Goal: Task Accomplishment & Management: Use online tool/utility

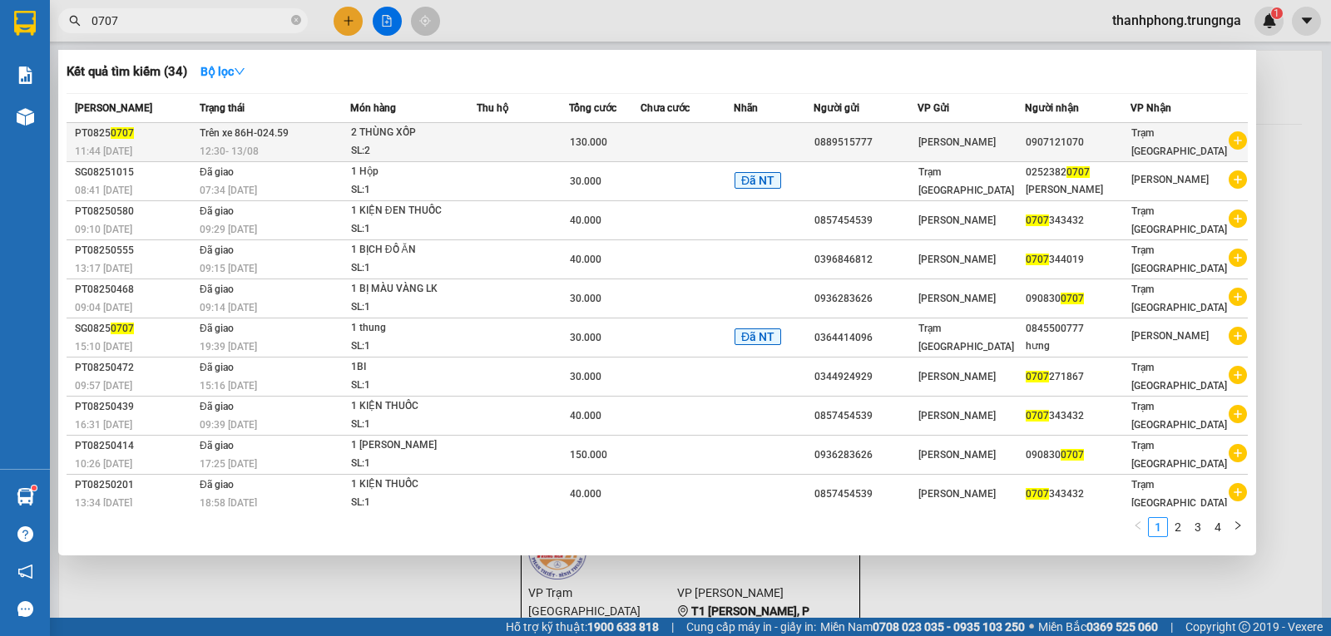
type input "0707"
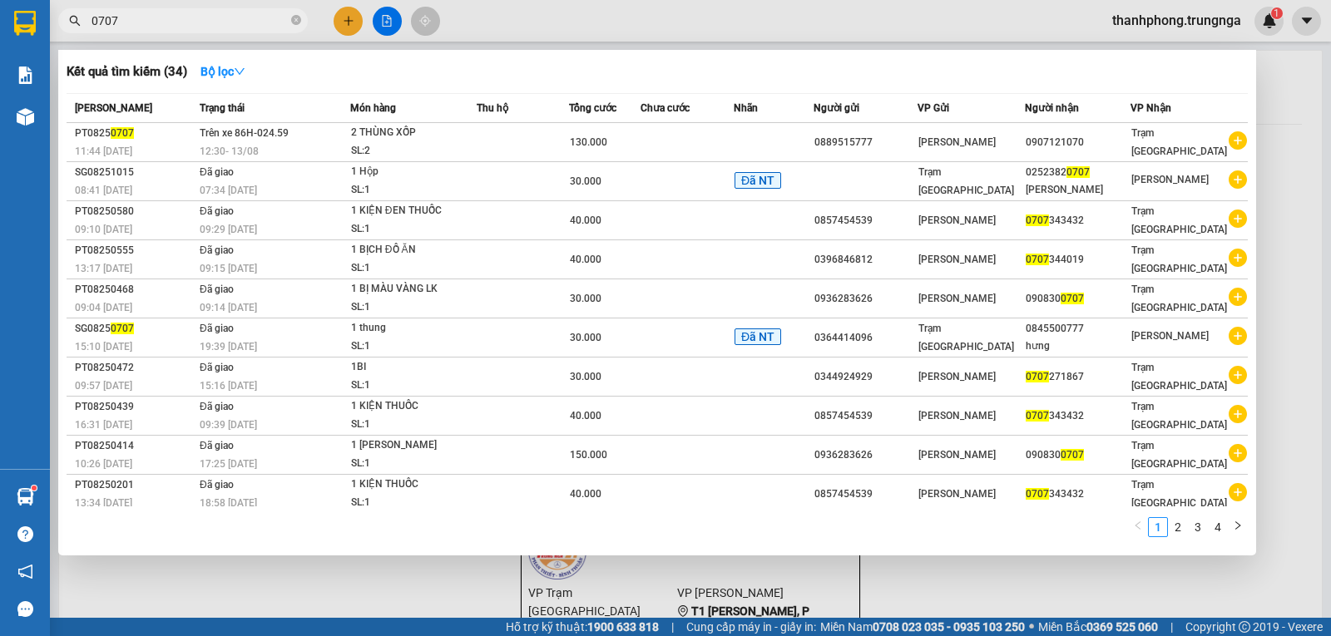
click at [370, 131] on div "2 THÙNG XỐP" at bounding box center [413, 133] width 125 height 18
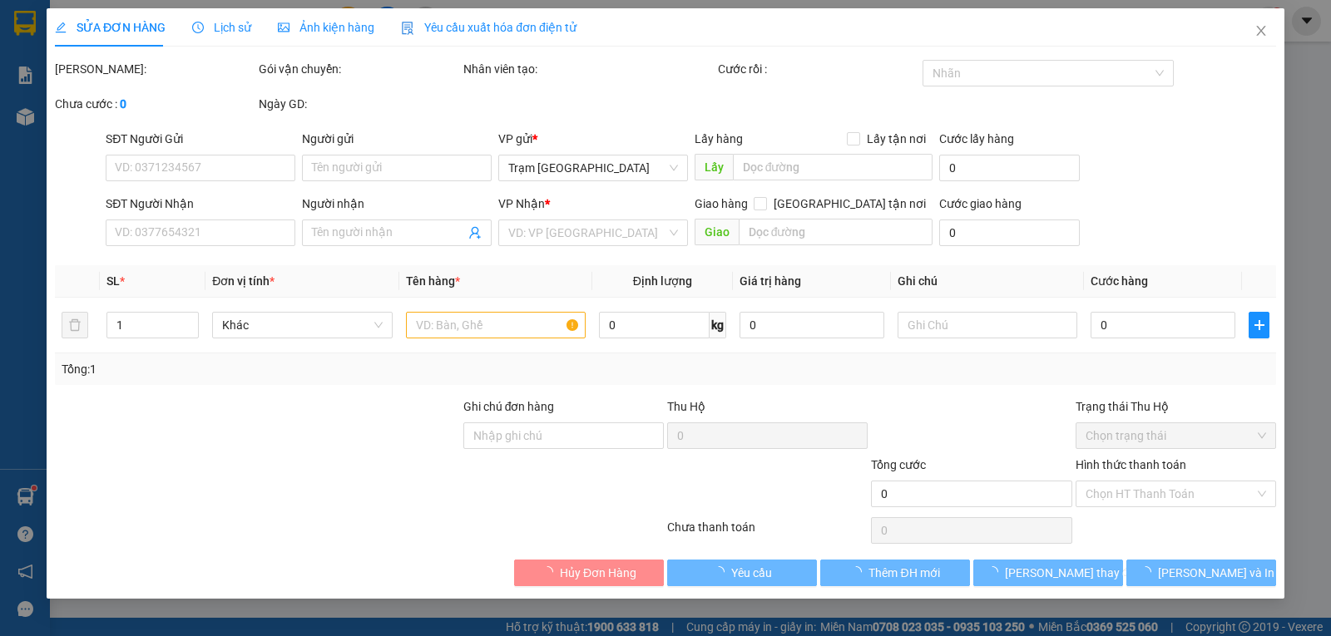
type input "0889515777"
type input "0907121070"
type input "130.000"
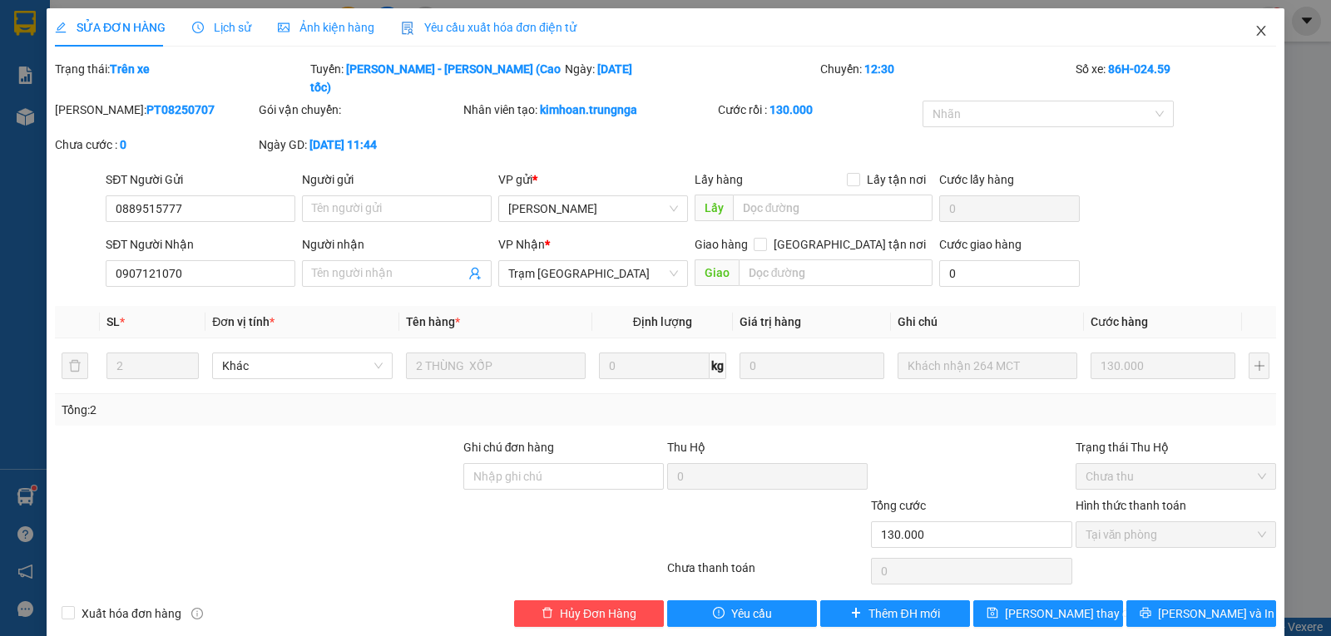
click at [1256, 30] on icon "close" at bounding box center [1260, 31] width 9 height 10
